Goal: Transaction & Acquisition: Obtain resource

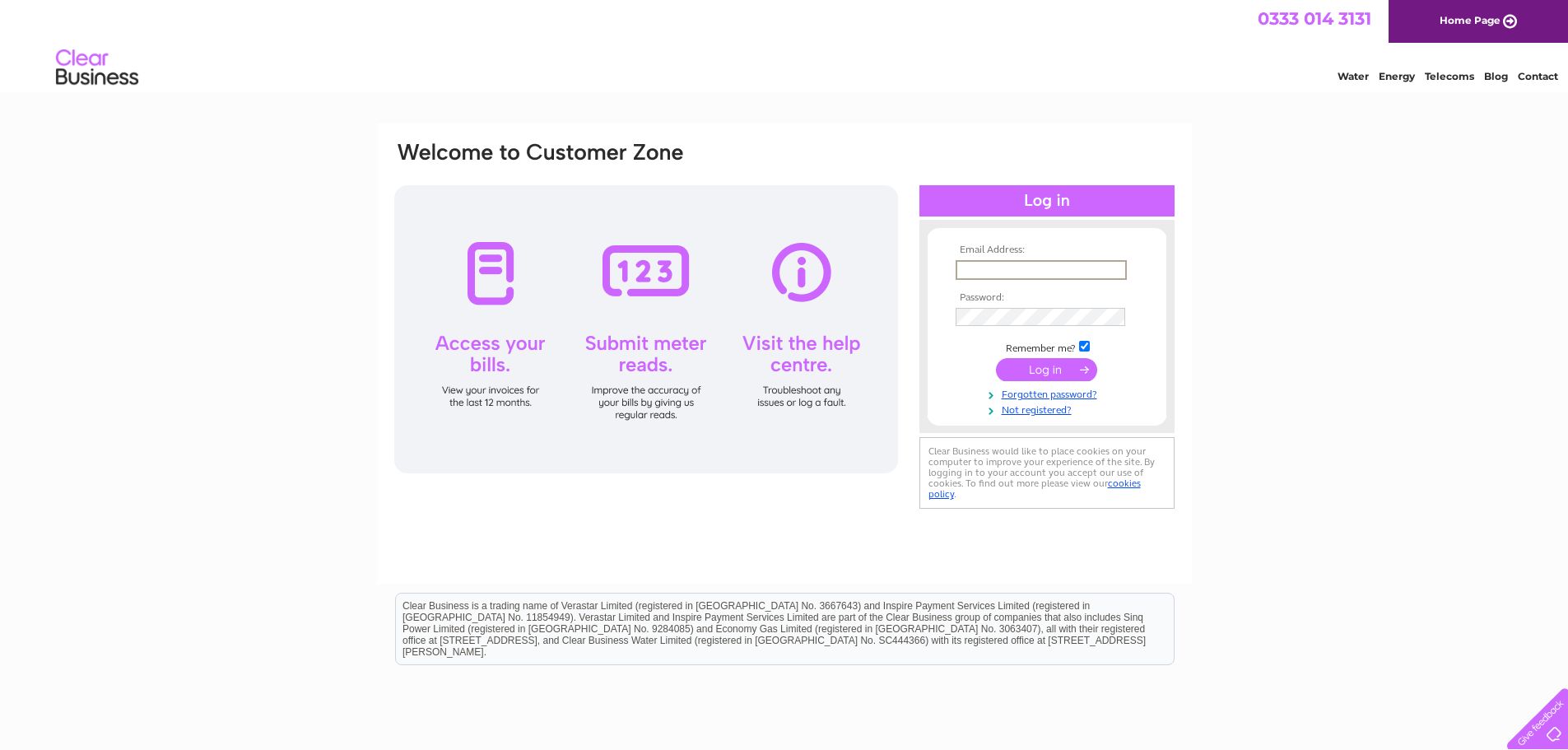
type input "accounts.payable@etelimited.co.uk"
click at [996, 358] on input "submit" at bounding box center [1047, 369] width 101 height 23
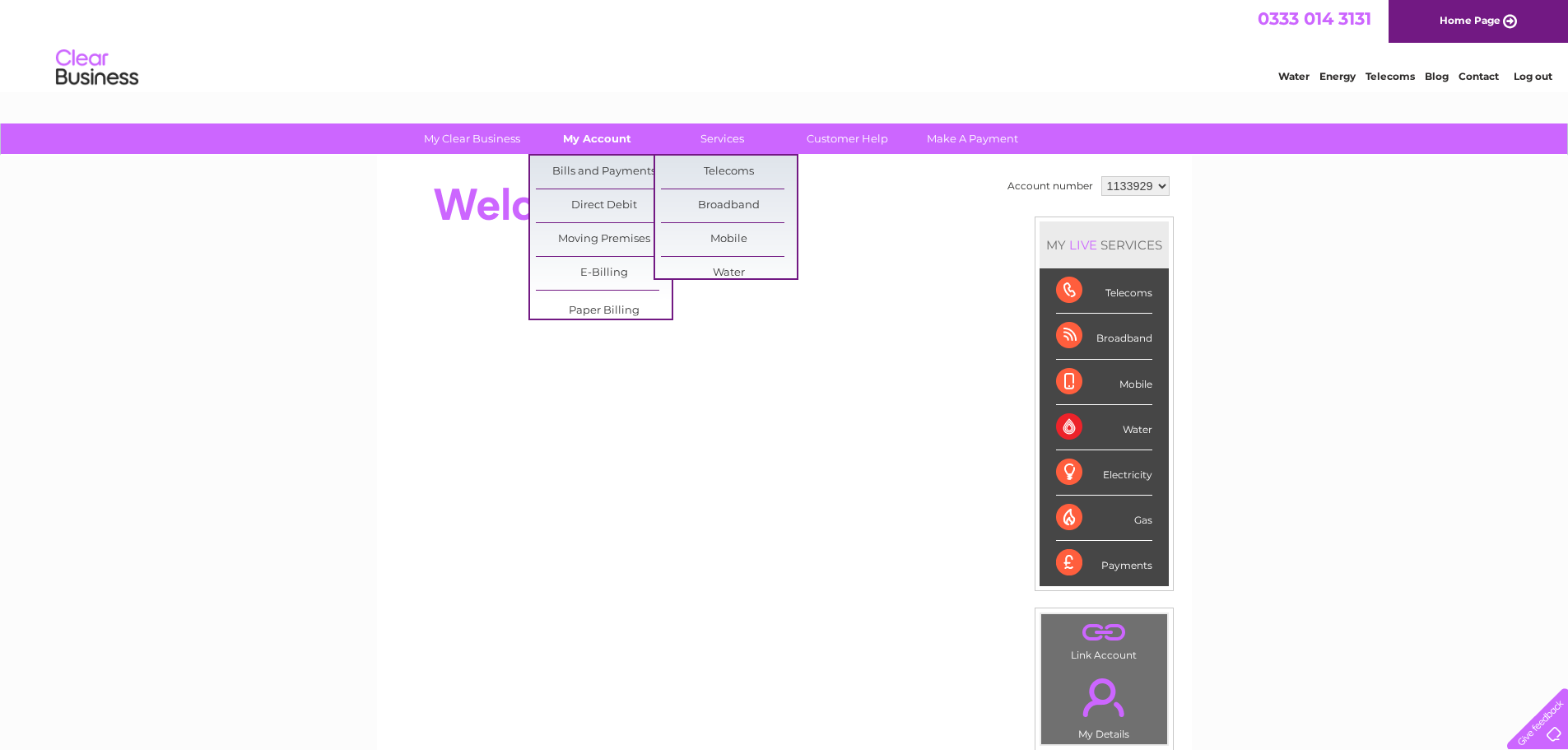
click at [617, 140] on link "My Account" at bounding box center [597, 138] width 135 height 31
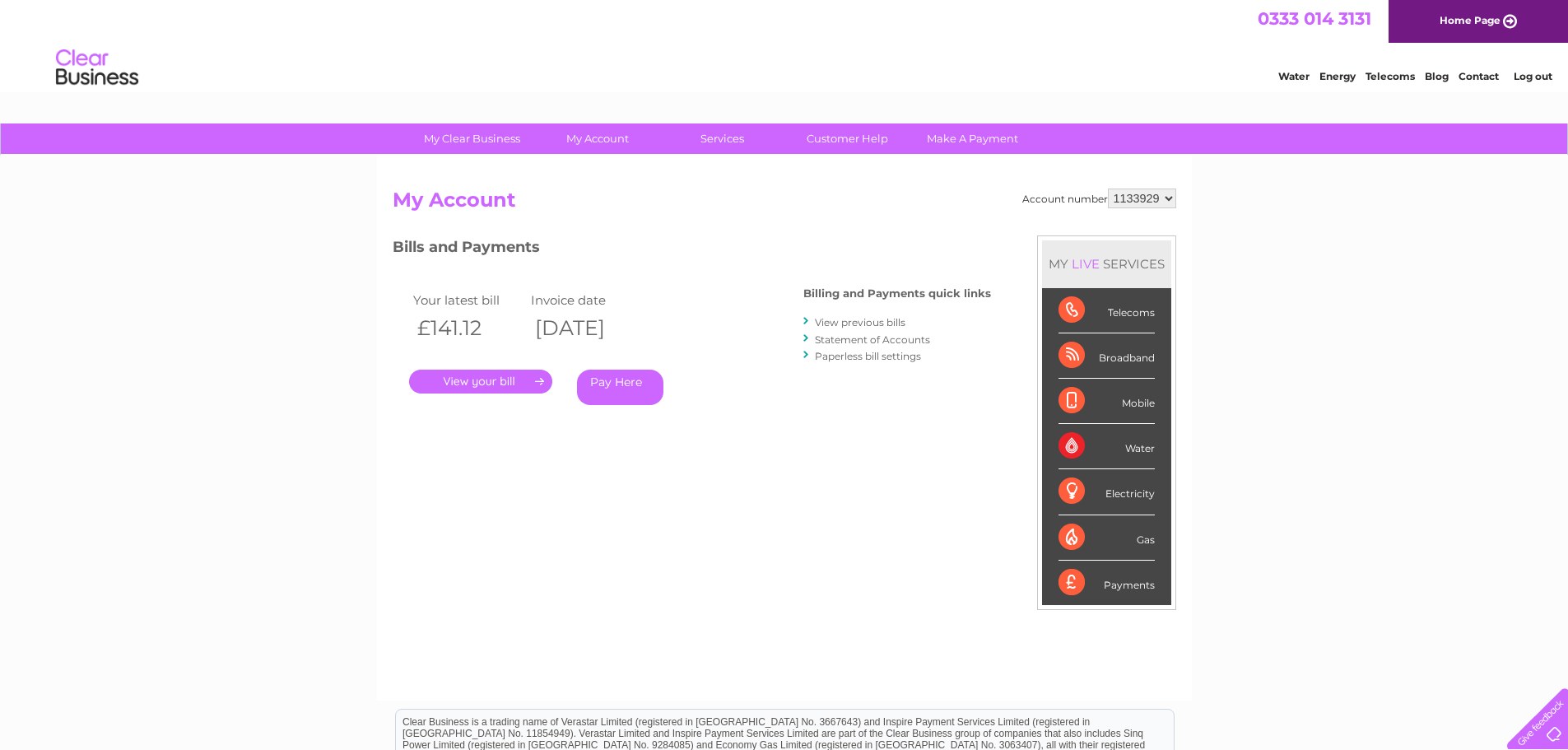
click at [492, 383] on link "." at bounding box center [481, 381] width 143 height 24
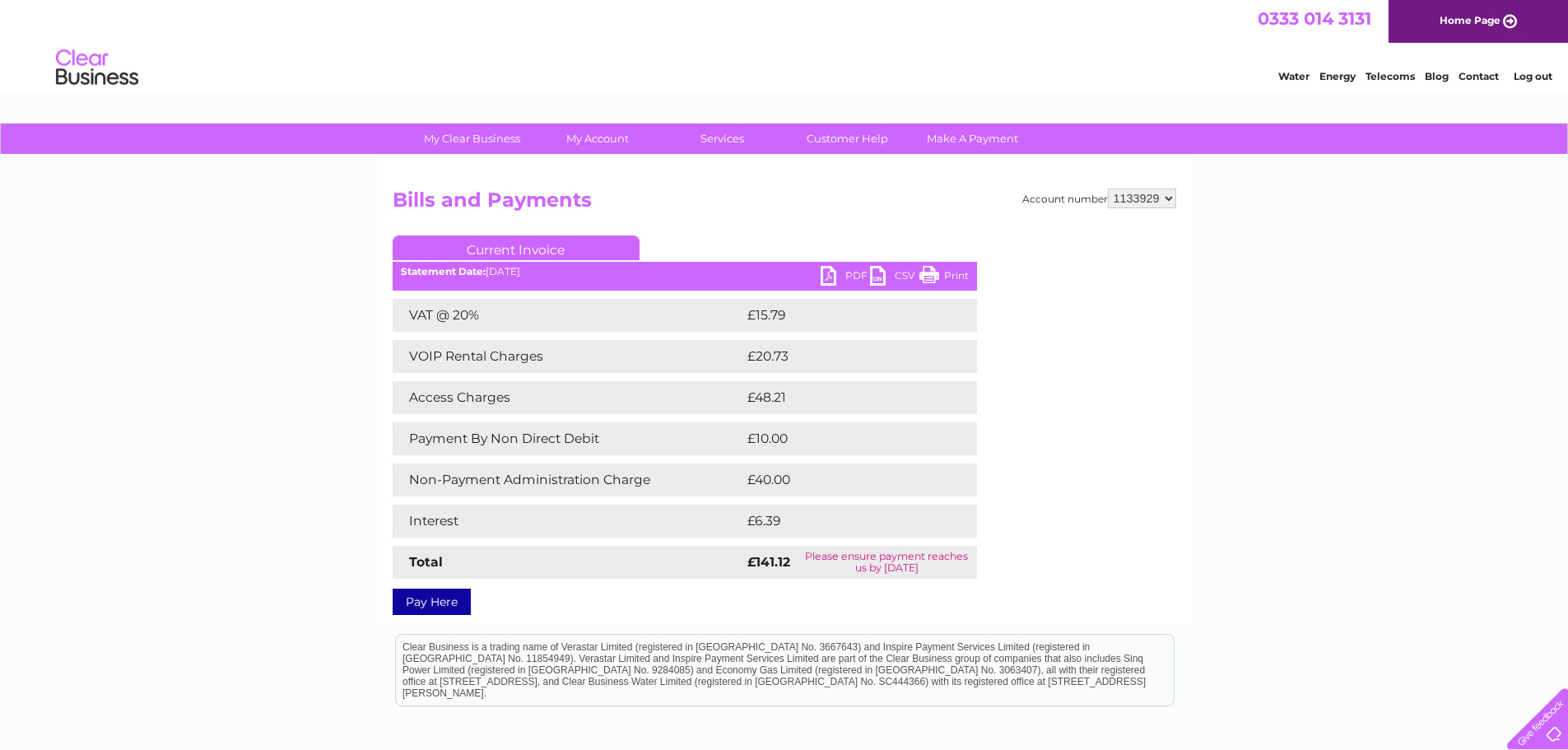
click at [844, 274] on link "PDF" at bounding box center [846, 278] width 50 height 24
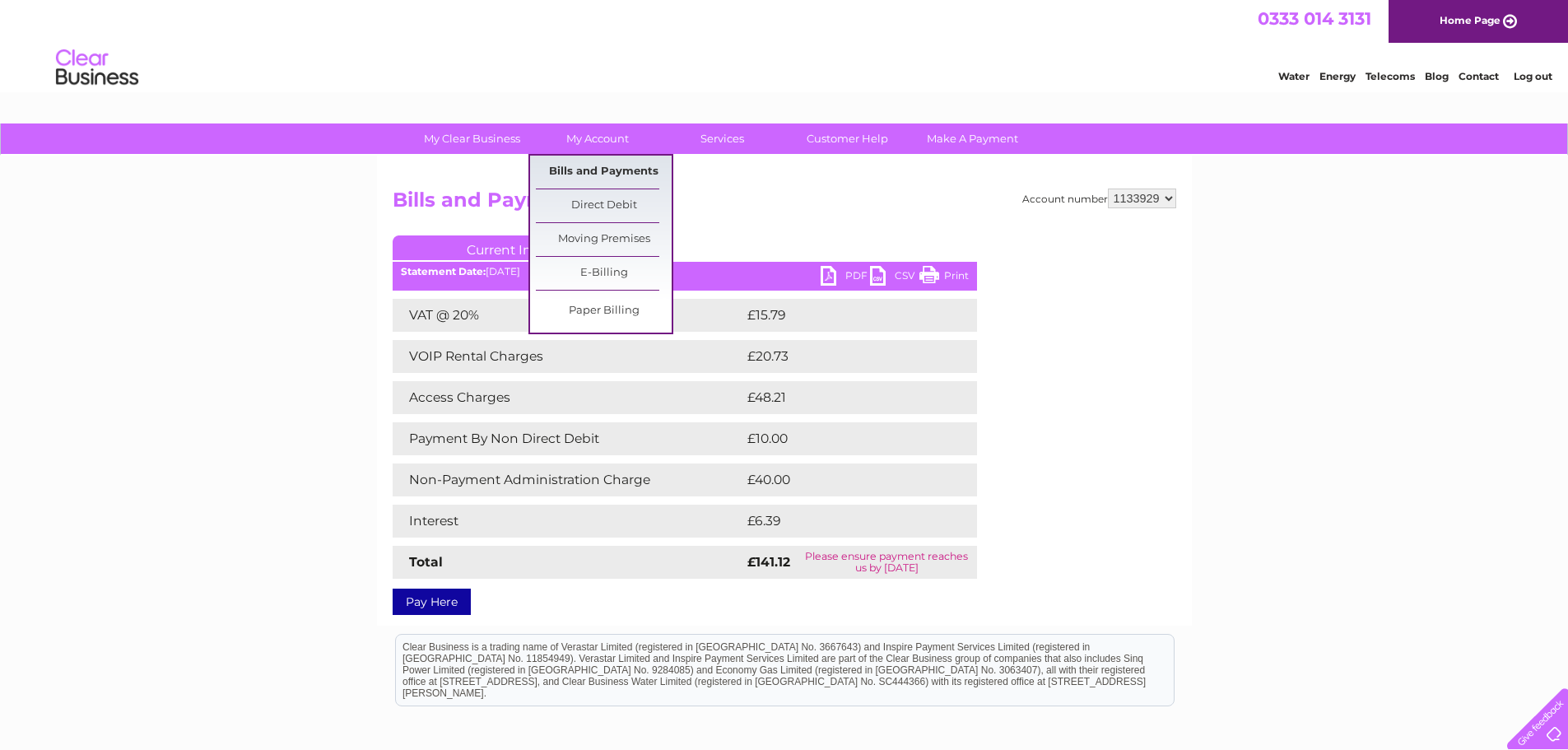
click at [622, 165] on link "Bills and Payments" at bounding box center [604, 171] width 135 height 33
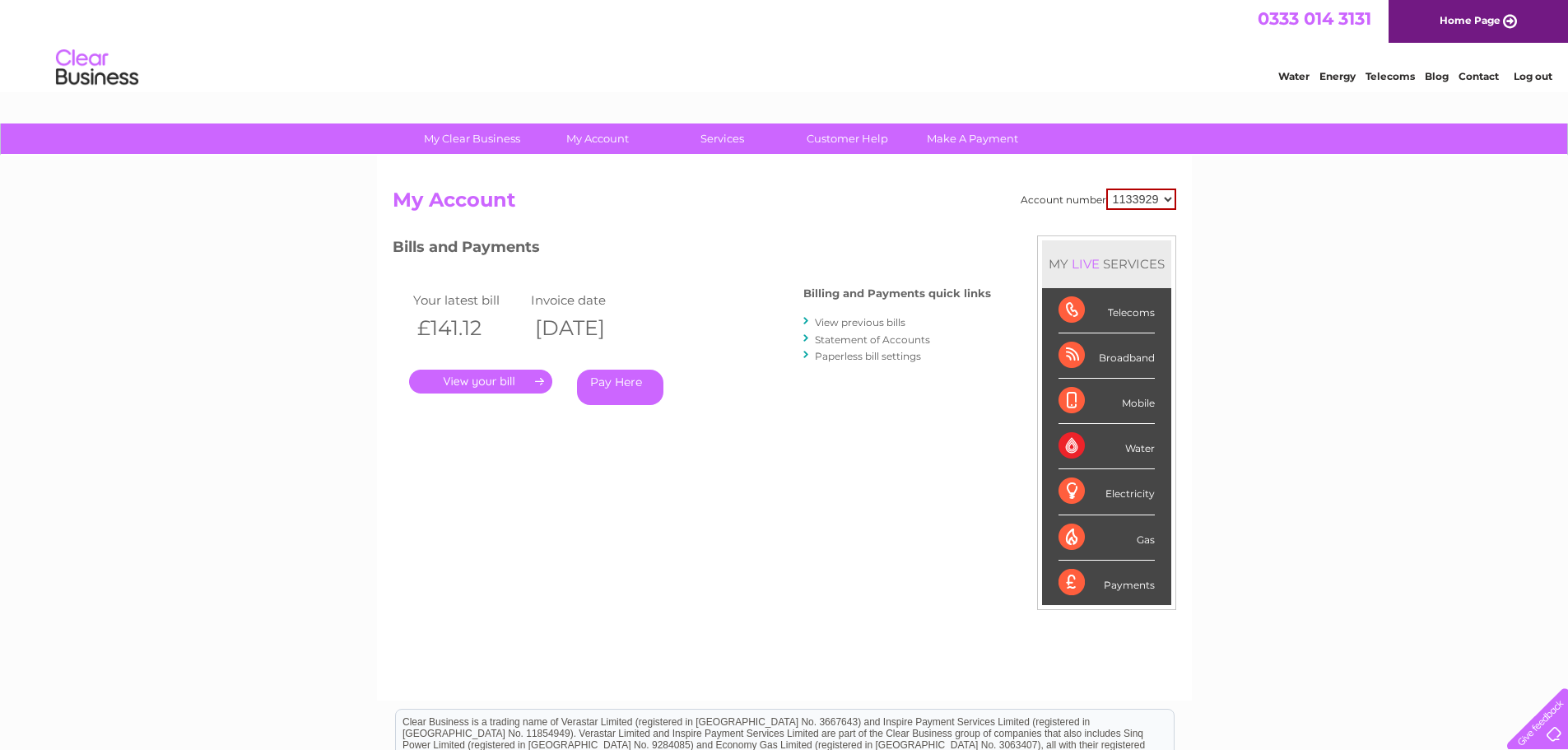
click at [893, 321] on link "View previous bills" at bounding box center [860, 322] width 91 height 12
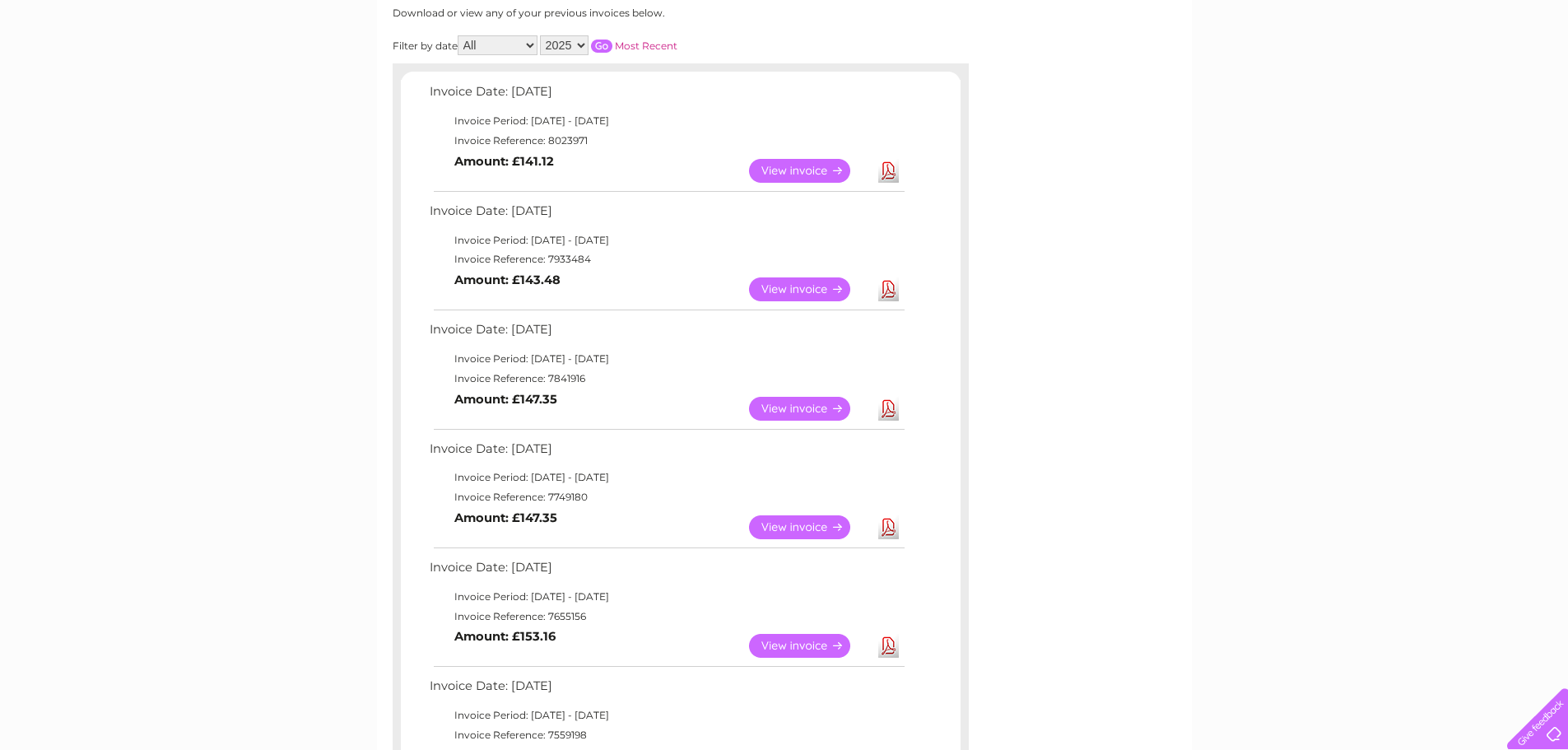
scroll to position [247, 0]
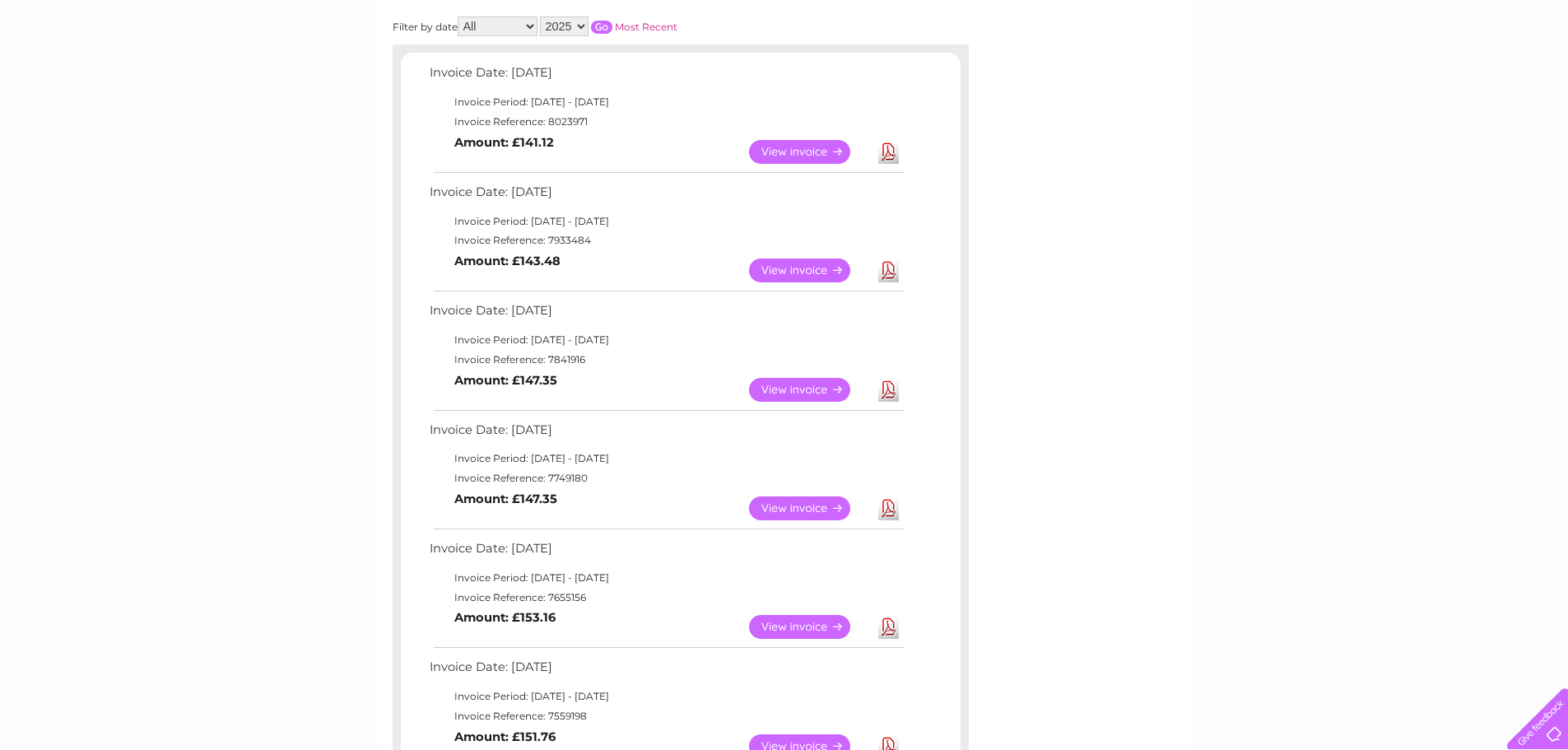
click at [889, 391] on link "Download" at bounding box center [888, 390] width 21 height 24
click at [887, 271] on link "Download" at bounding box center [888, 271] width 21 height 24
click at [888, 388] on link "Download" at bounding box center [888, 390] width 21 height 24
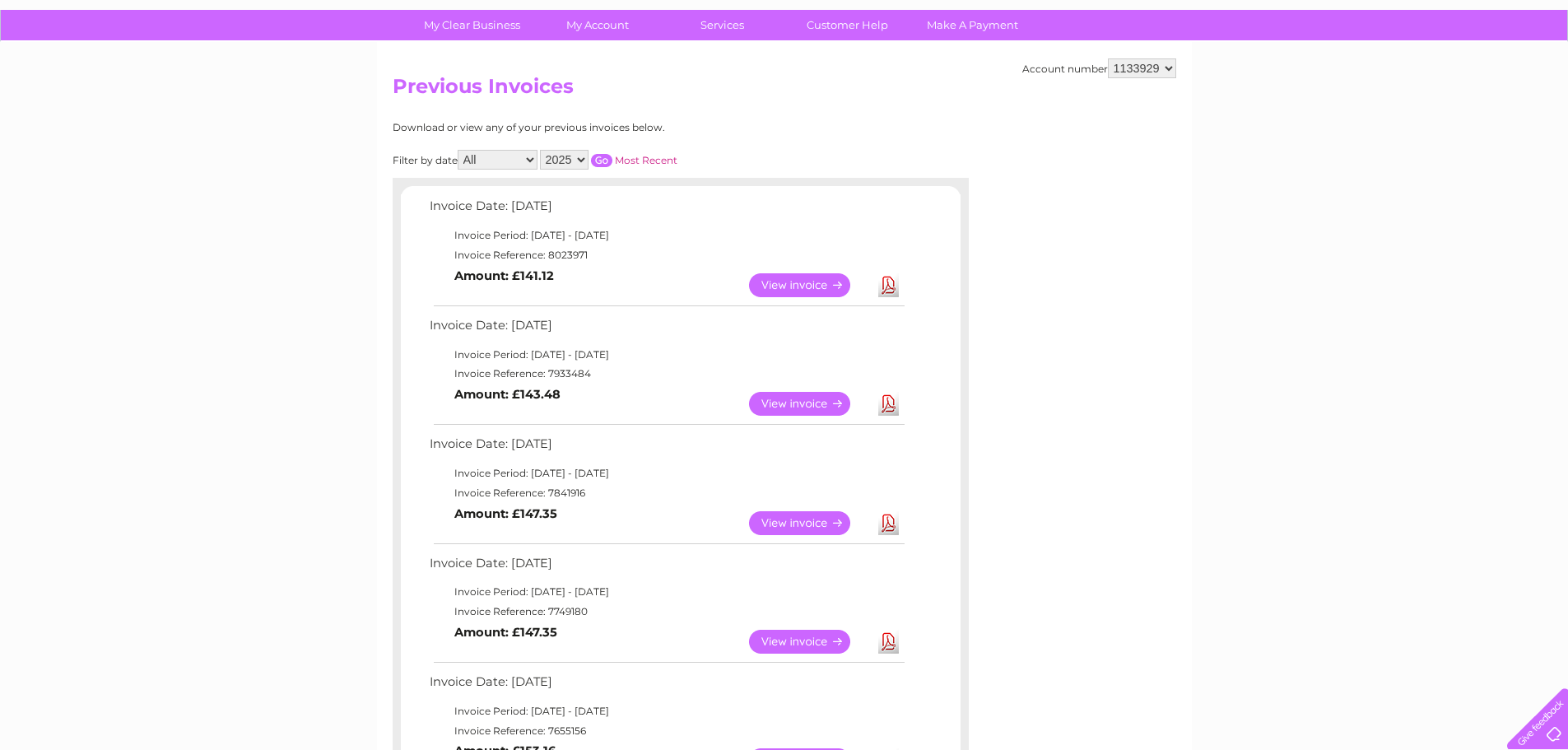
scroll to position [0, 0]
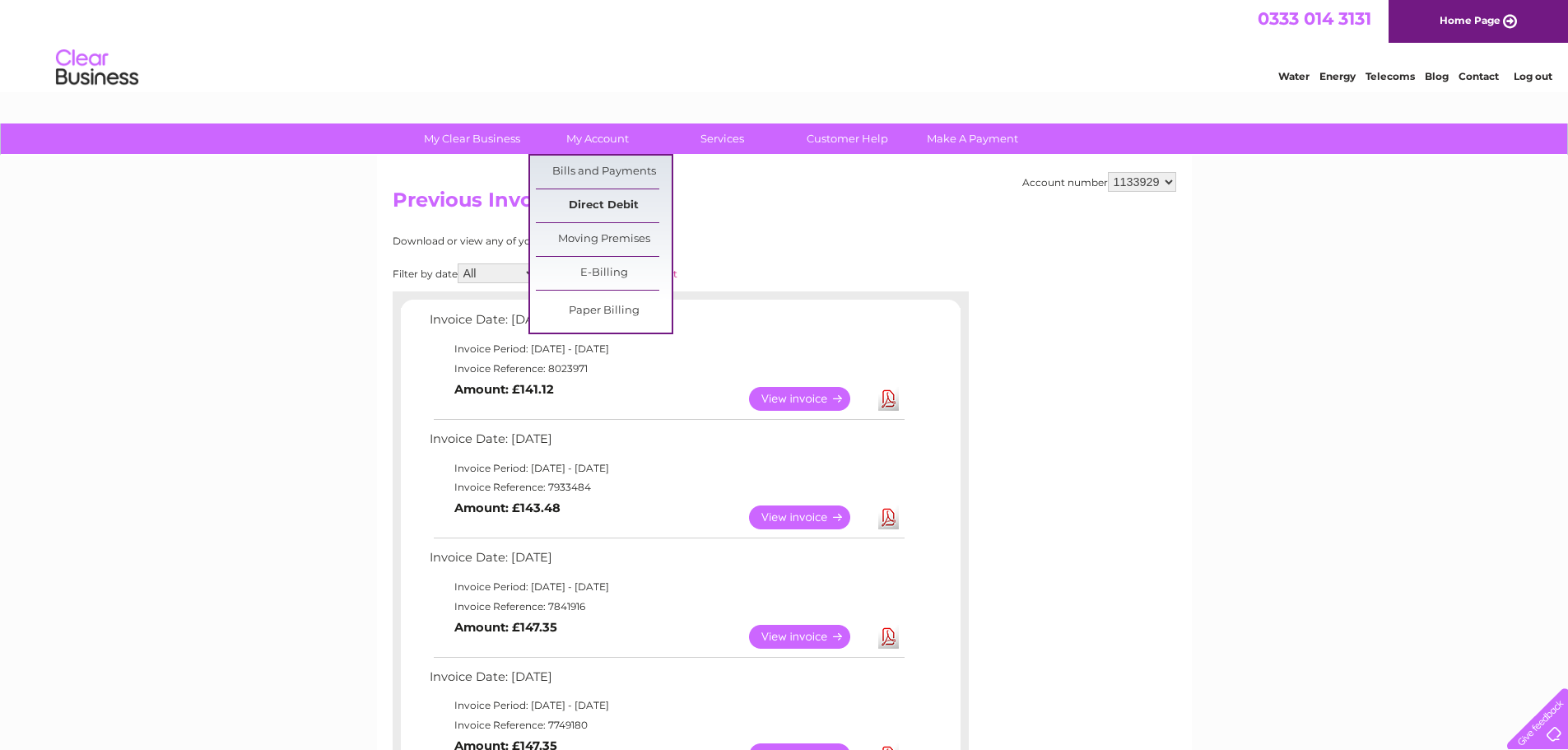
click at [601, 201] on link "Direct Debit" at bounding box center [604, 205] width 135 height 33
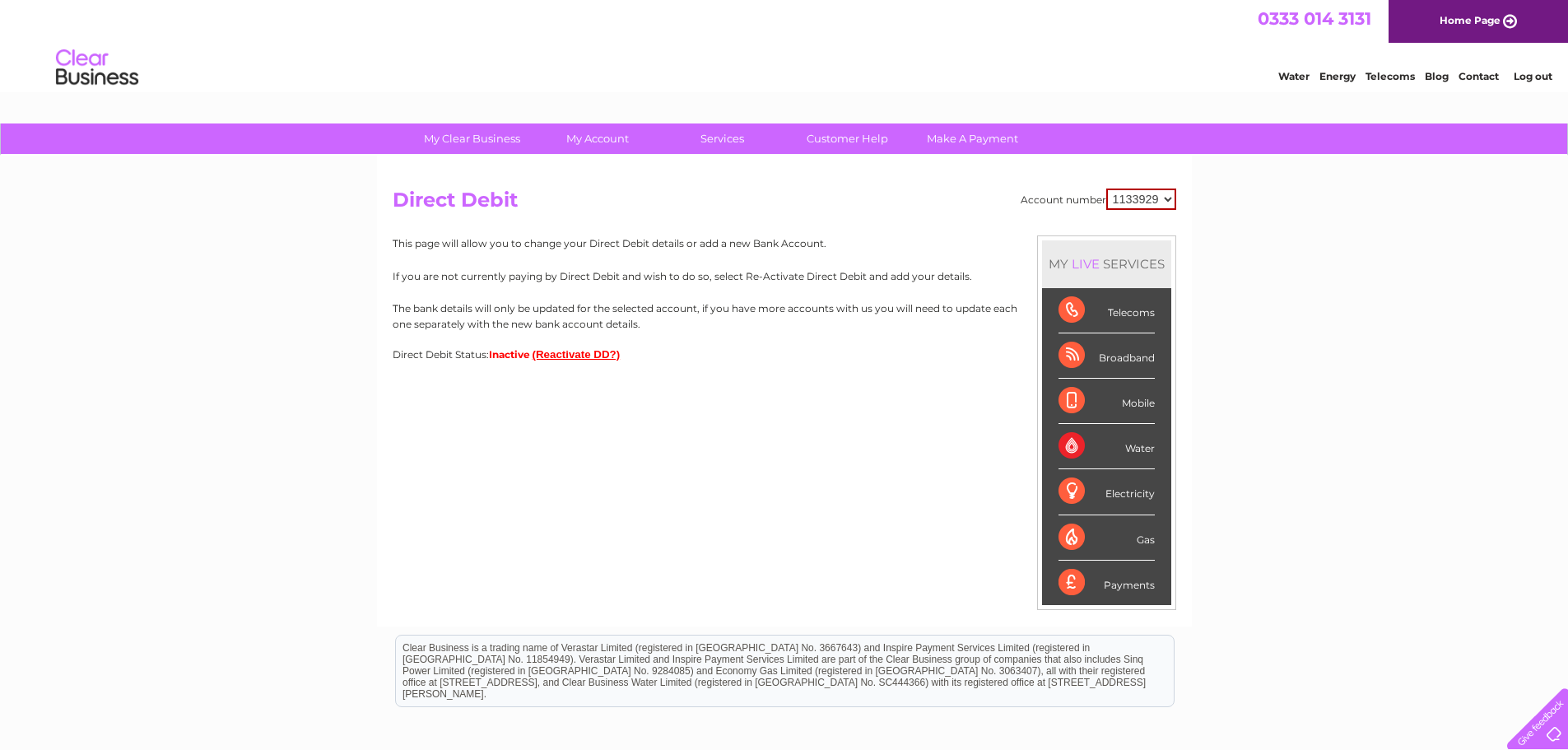
click at [672, 490] on div "Account number 1133929 Direct Debit MY LIVE SERVICES Telecoms Broadband Mobile …" at bounding box center [784, 390] width 815 height 470
click at [1548, 78] on link "Log out" at bounding box center [1532, 76] width 39 height 12
